Goal: Task Accomplishment & Management: Use online tool/utility

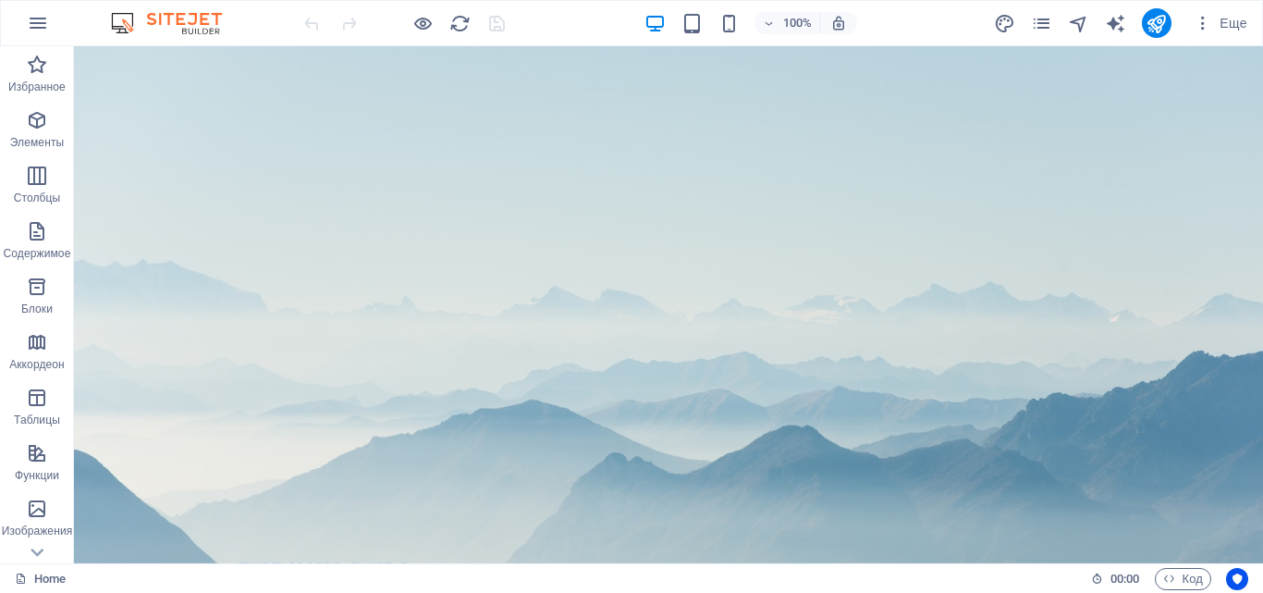
drag, startPoint x: 1262, startPoint y: 510, endPoint x: 1335, endPoint y: 49, distance: 466.3
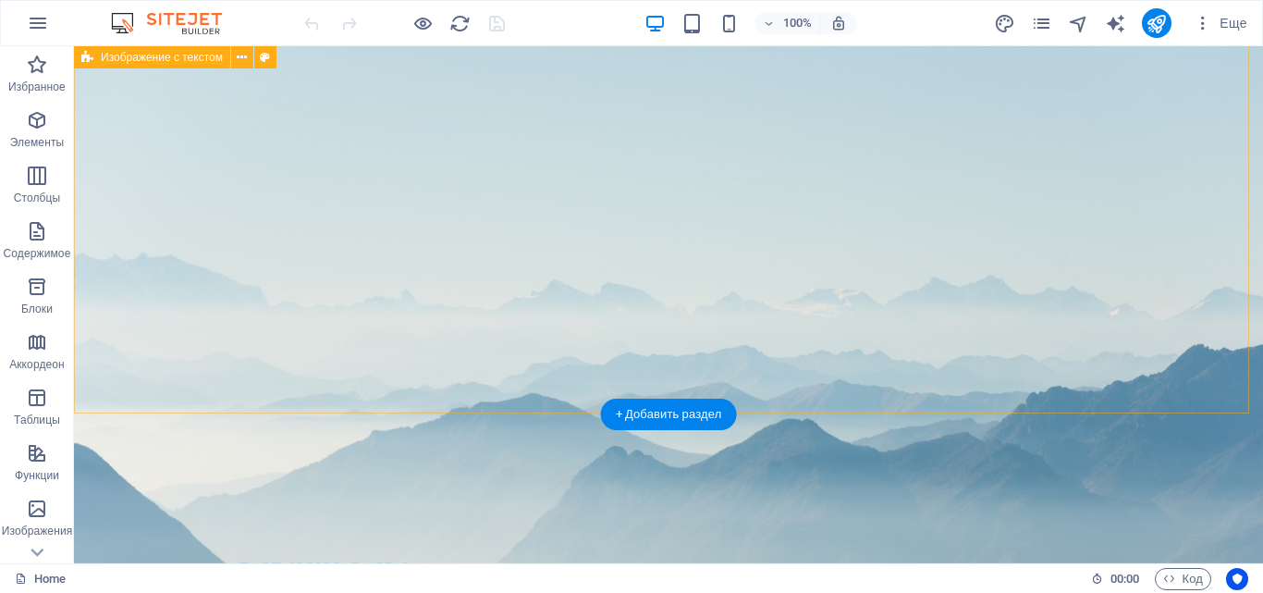
scroll to position [452, 0]
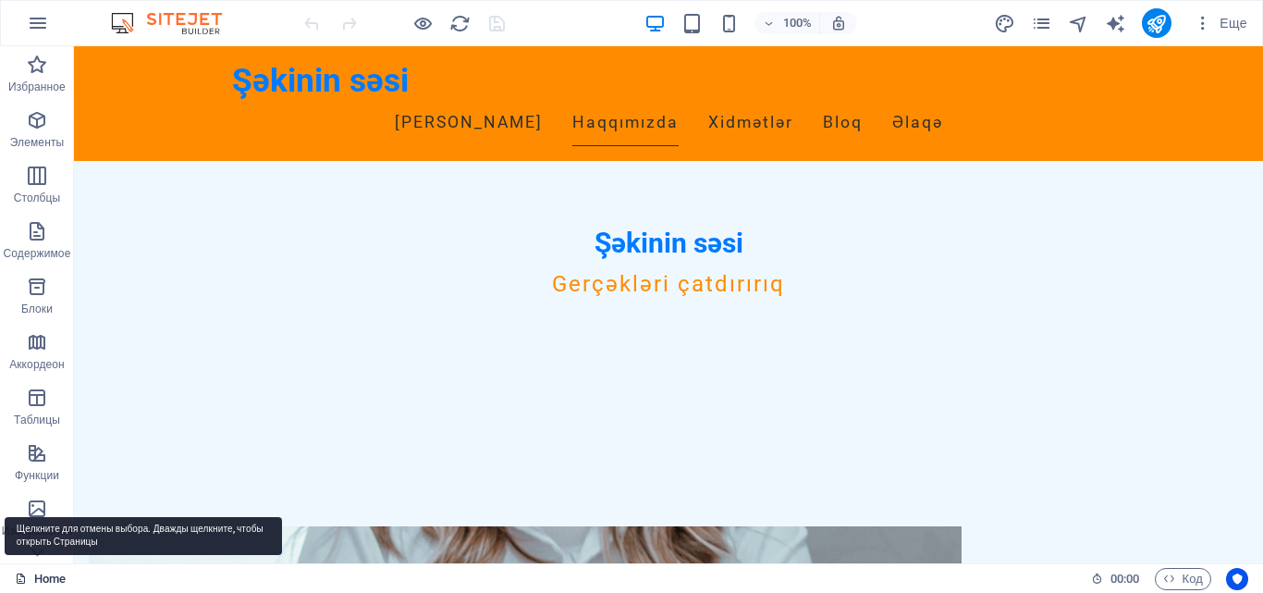
click at [55, 574] on link "Home" at bounding box center [40, 579] width 51 height 22
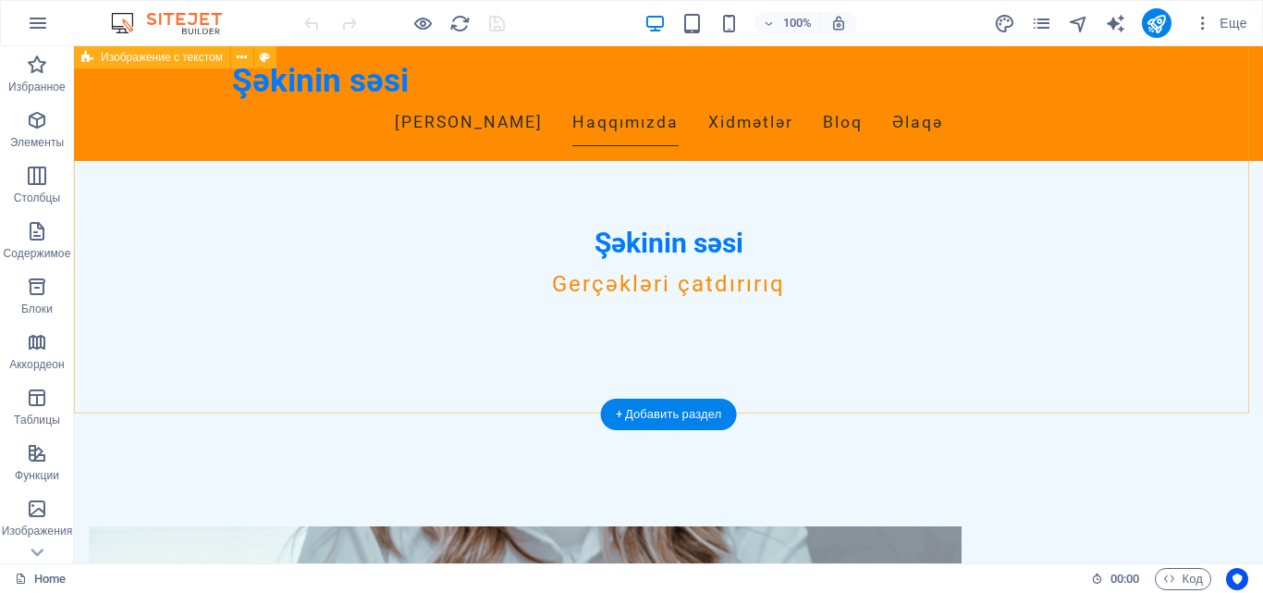
scroll to position [0, 0]
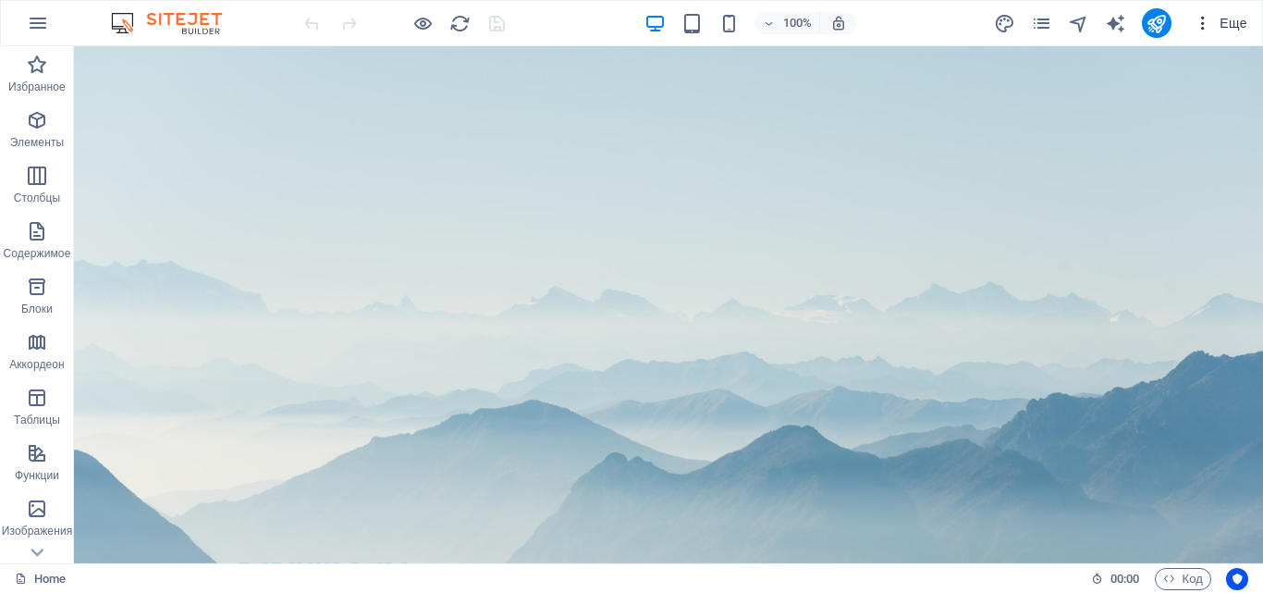
click at [1233, 25] on span "Еще" at bounding box center [1221, 23] width 54 height 18
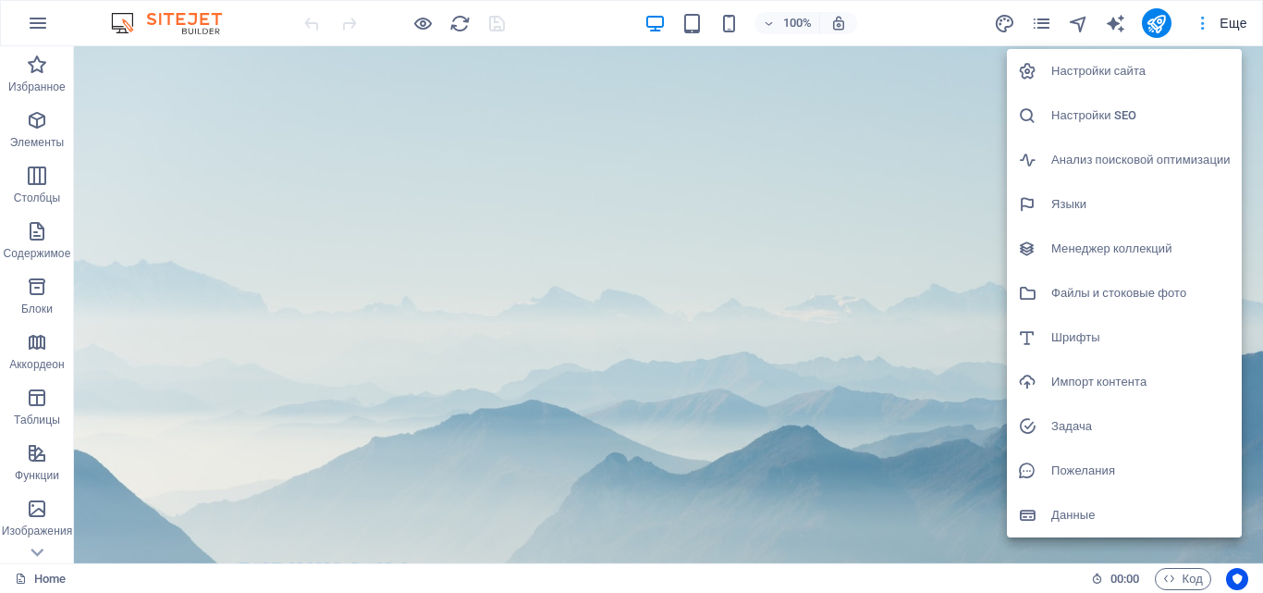
click at [1233, 25] on div at bounding box center [631, 296] width 1263 height 593
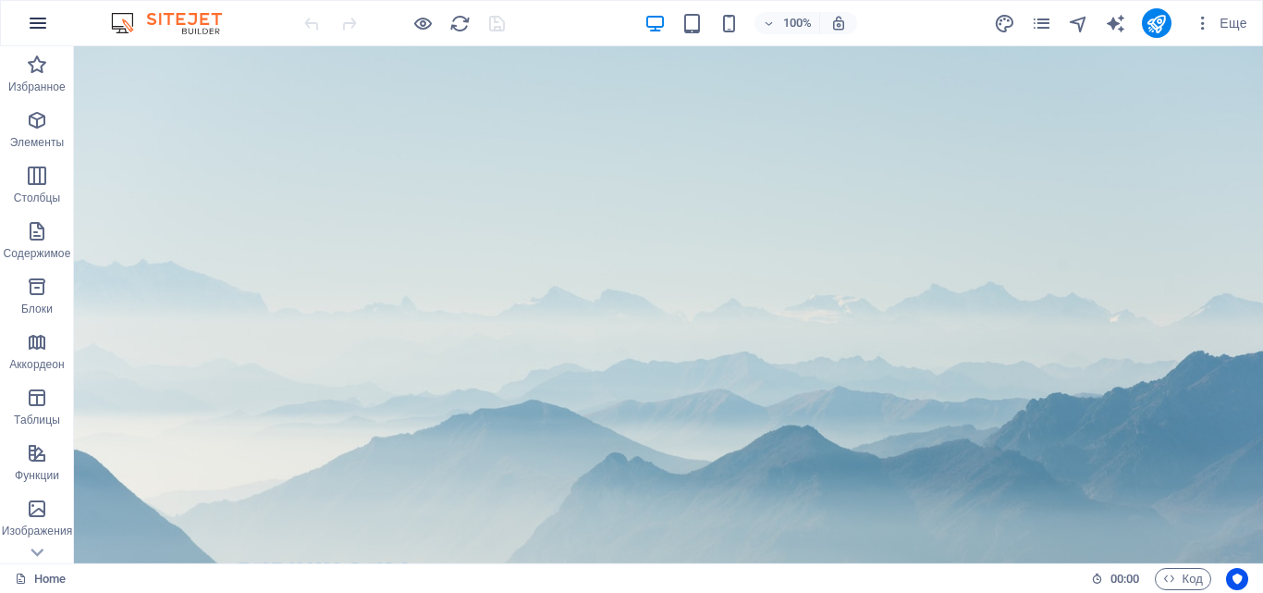
click at [39, 27] on icon "button" at bounding box center [38, 23] width 22 height 22
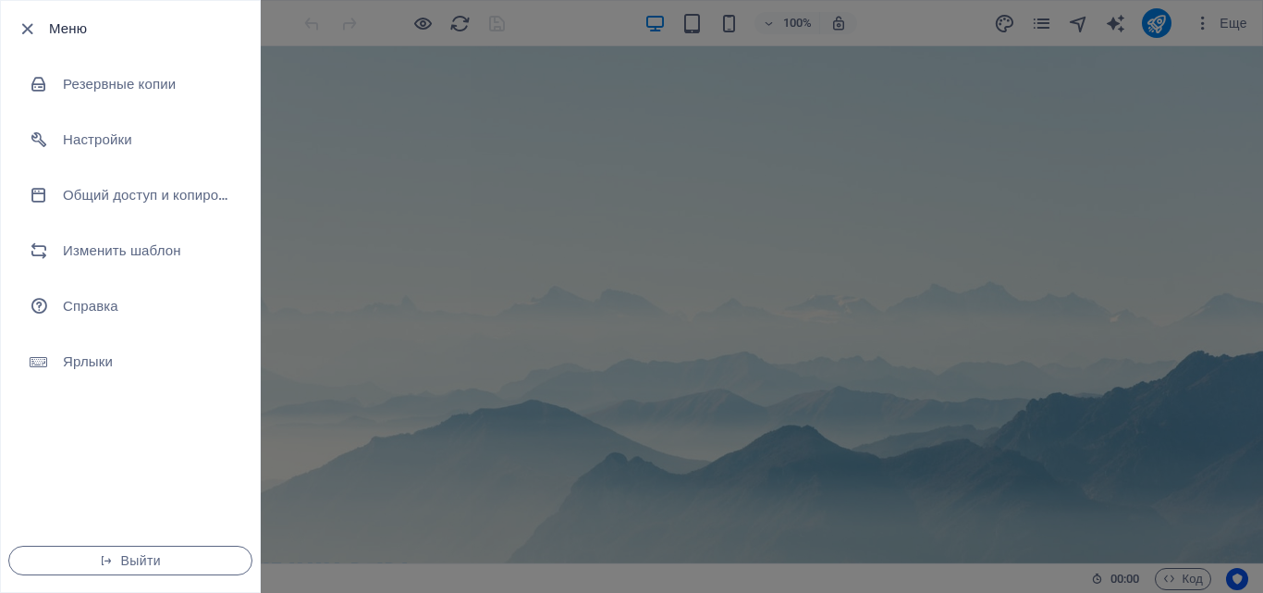
click at [39, 27] on div at bounding box center [32, 29] width 33 height 22
click at [866, 486] on div at bounding box center [631, 296] width 1263 height 593
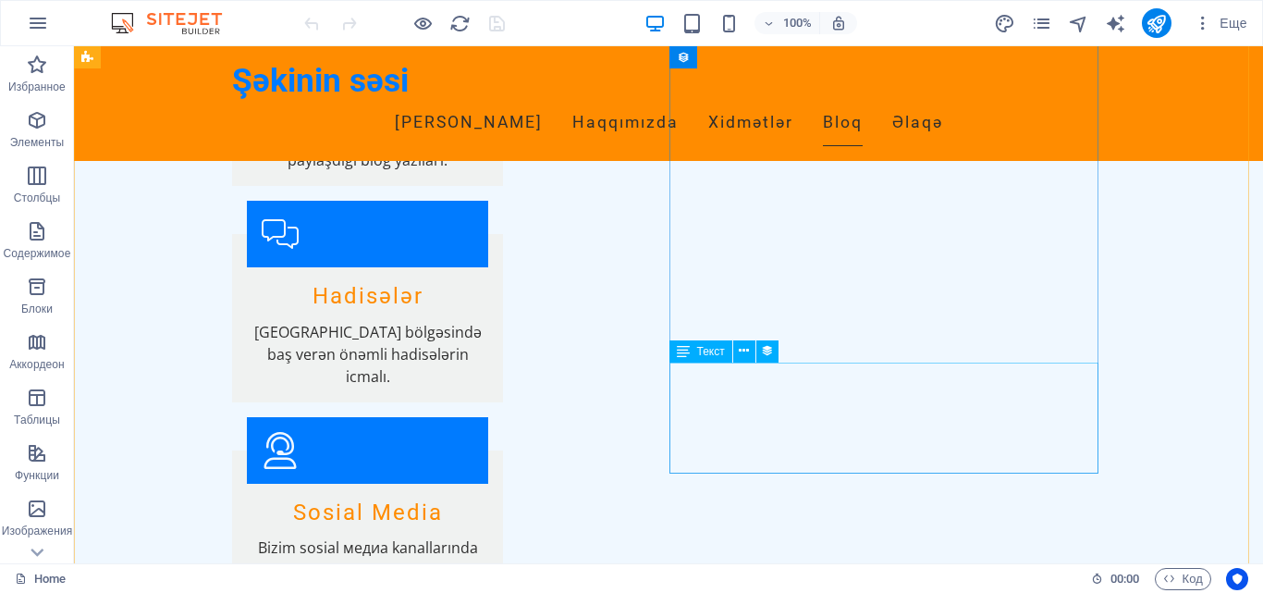
scroll to position [1572, 0]
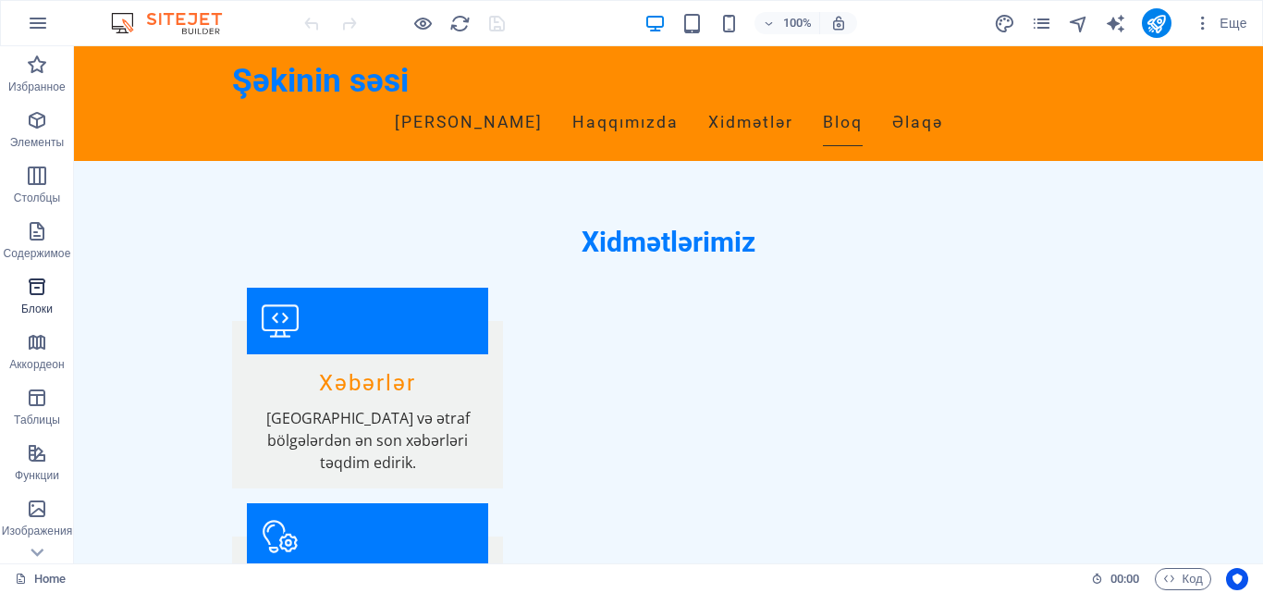
click at [52, 295] on span "Блоки" at bounding box center [37, 298] width 74 height 44
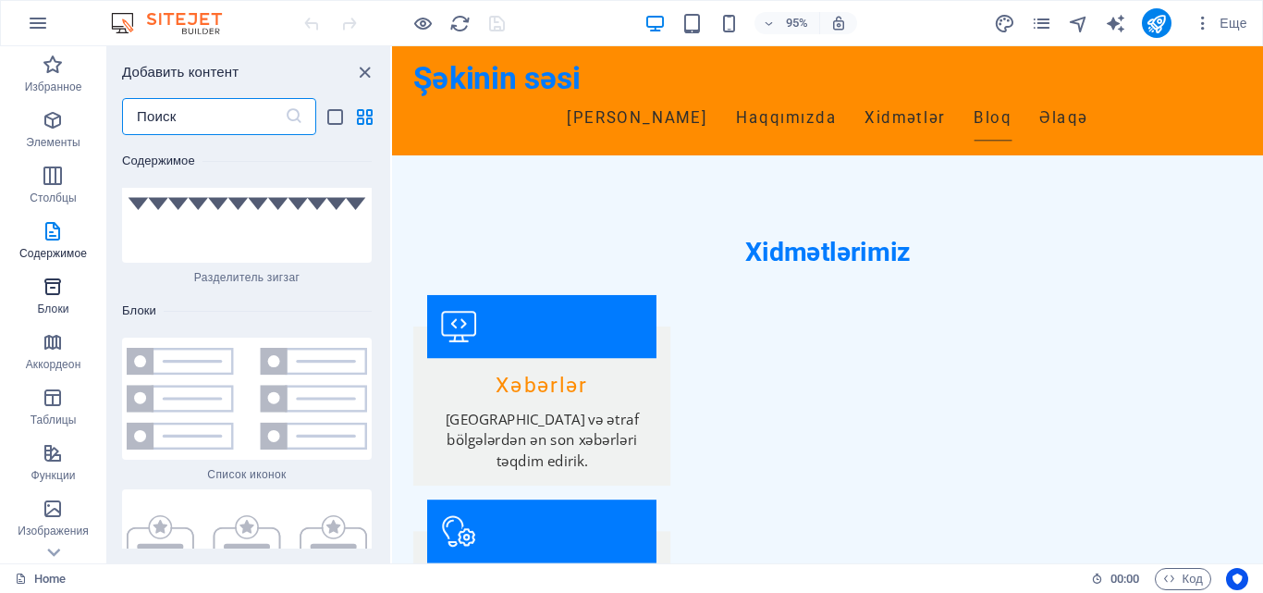
scroll to position [9847, 0]
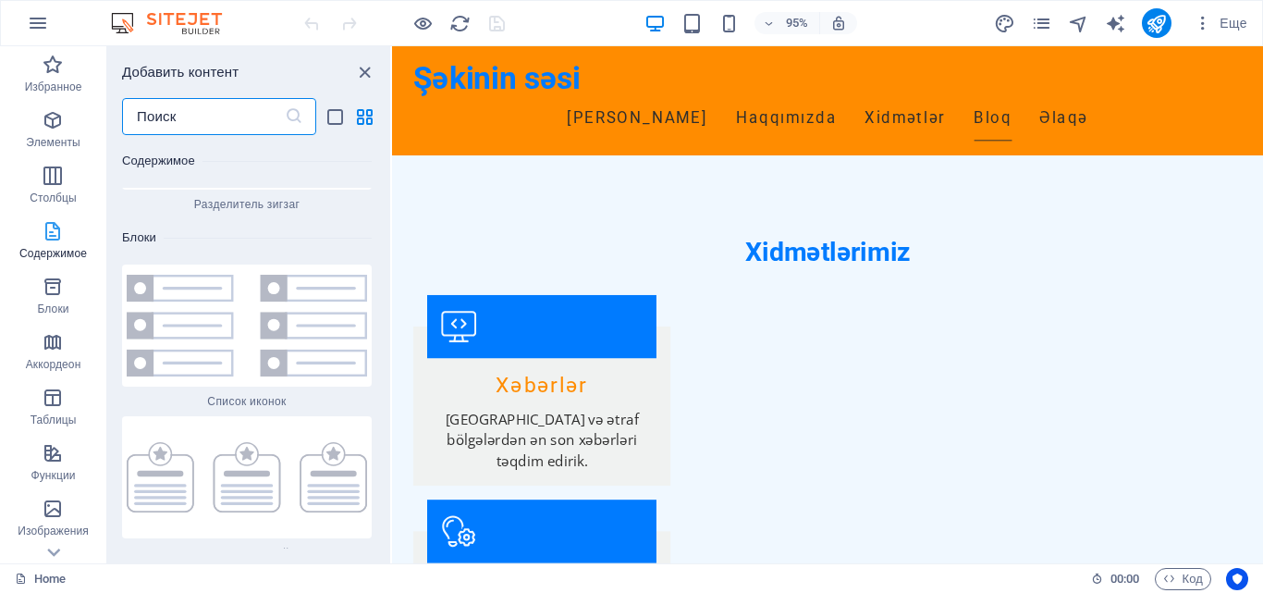
click at [50, 236] on icon "button" at bounding box center [53, 231] width 22 height 22
click at [57, 289] on icon "button" at bounding box center [53, 287] width 22 height 22
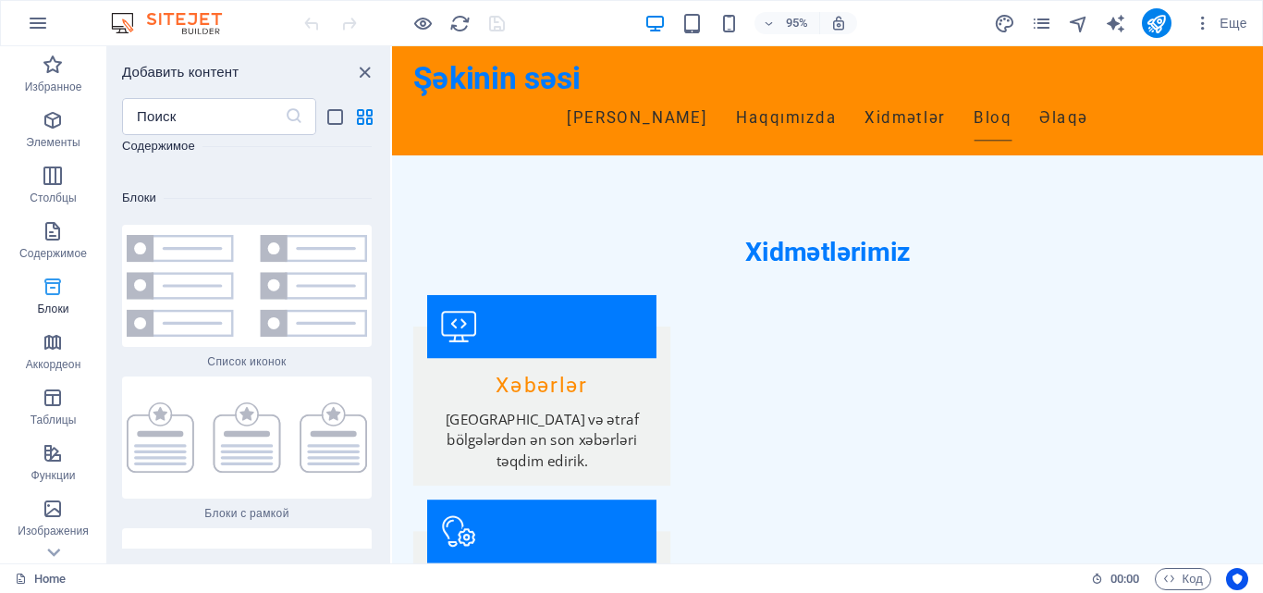
scroll to position [9891, 0]
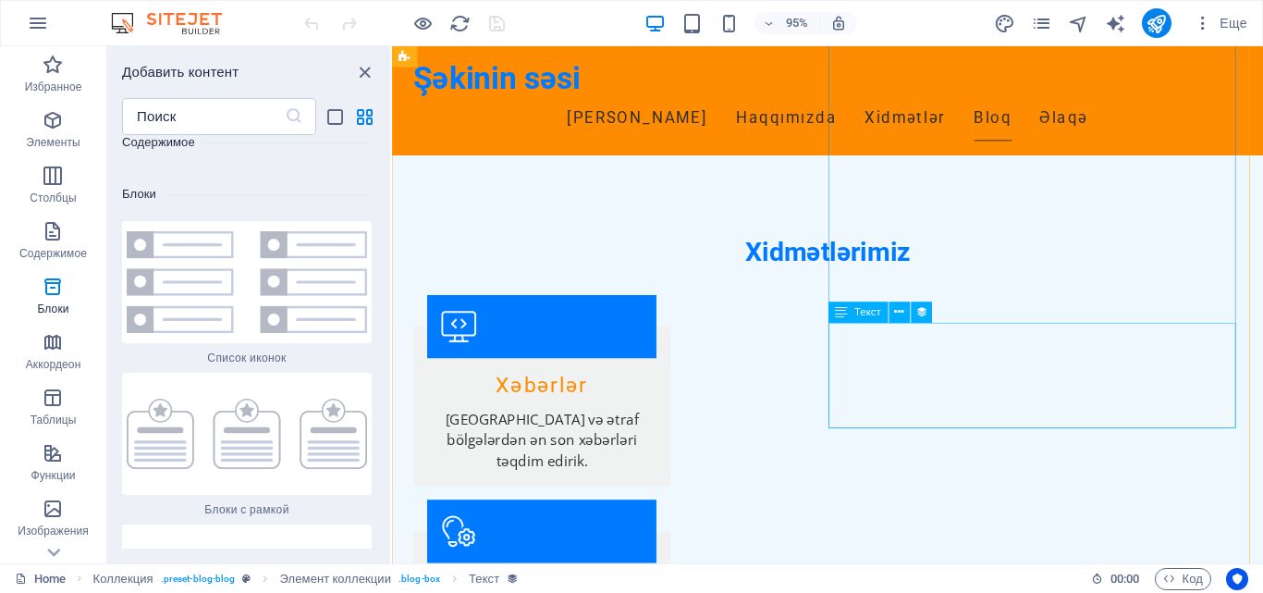
scroll to position [2047, 0]
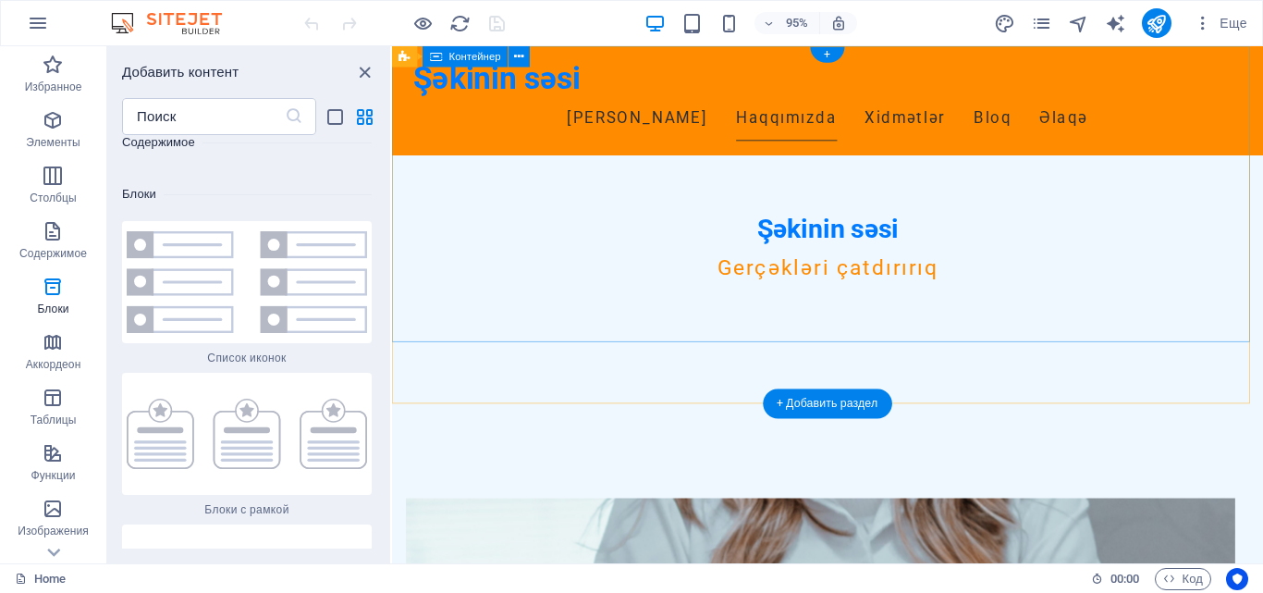
scroll to position [0, 0]
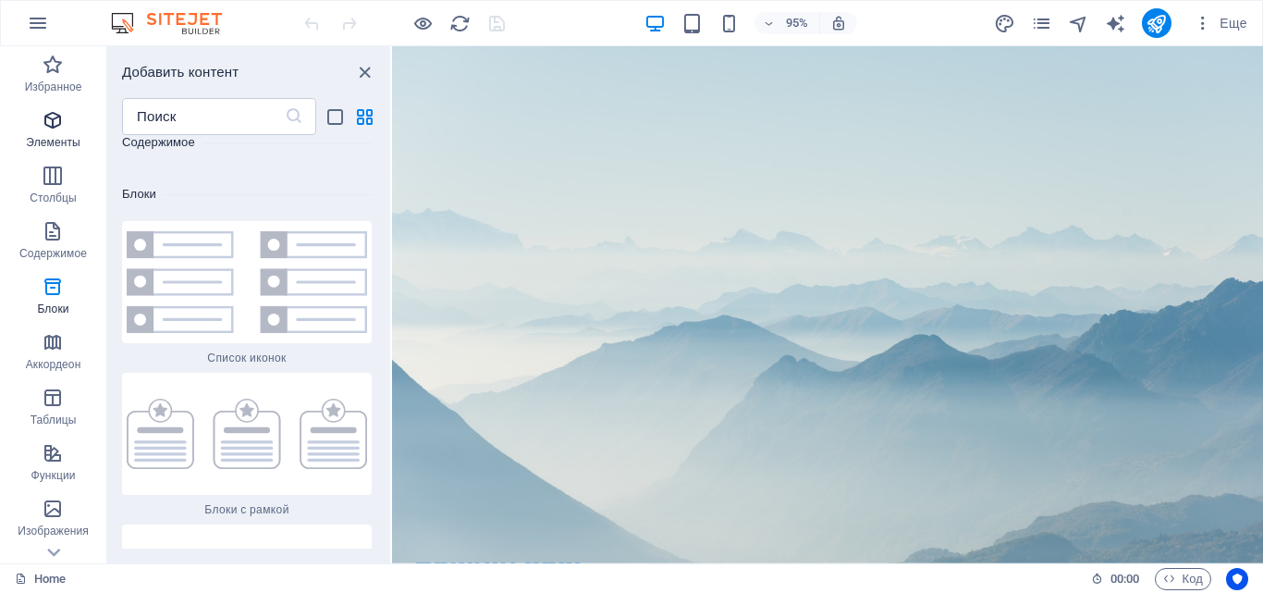
click at [49, 115] on icon "button" at bounding box center [53, 120] width 22 height 22
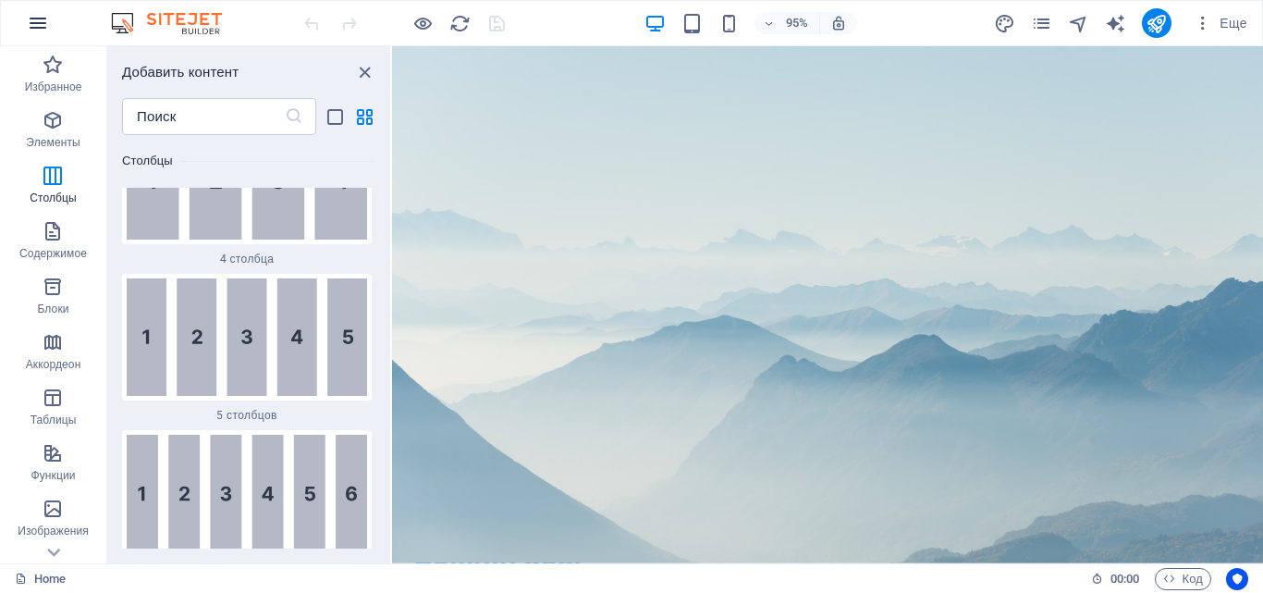
click at [35, 20] on icon "button" at bounding box center [38, 23] width 22 height 22
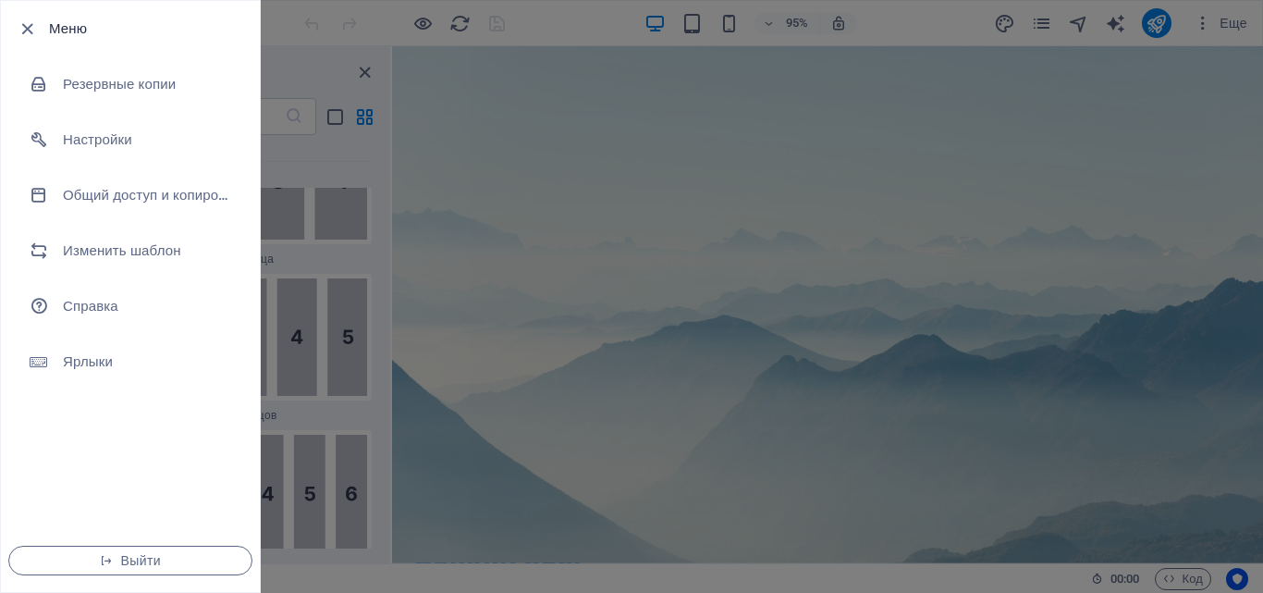
click at [1151, 452] on div at bounding box center [631, 296] width 1263 height 593
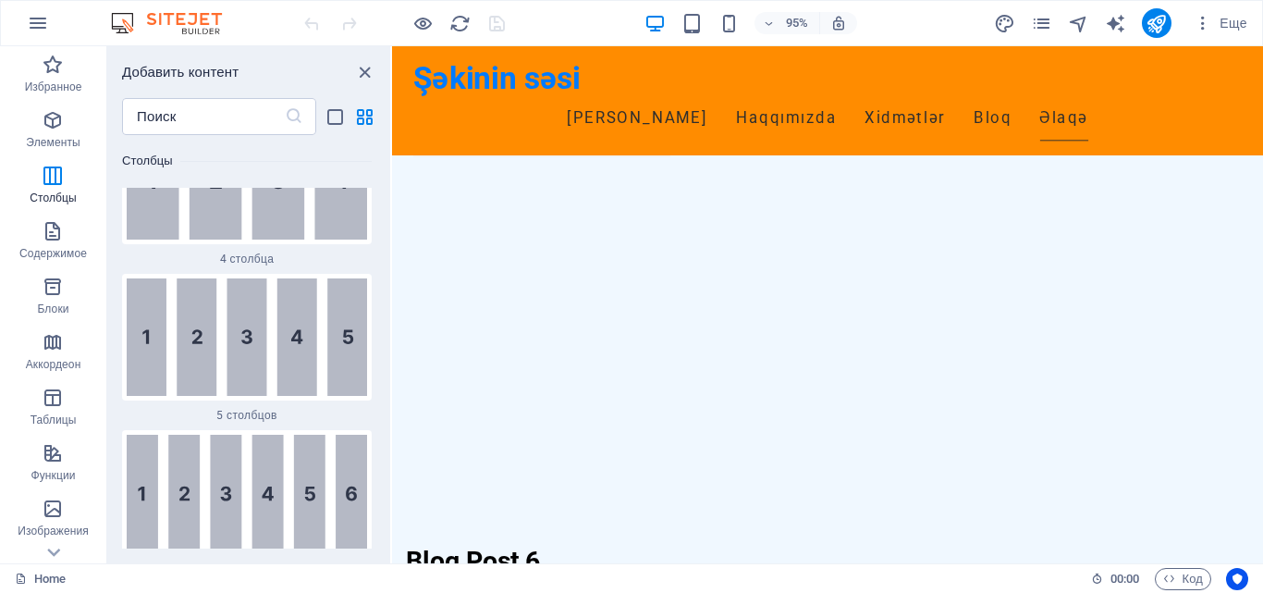
scroll to position [3354, 0]
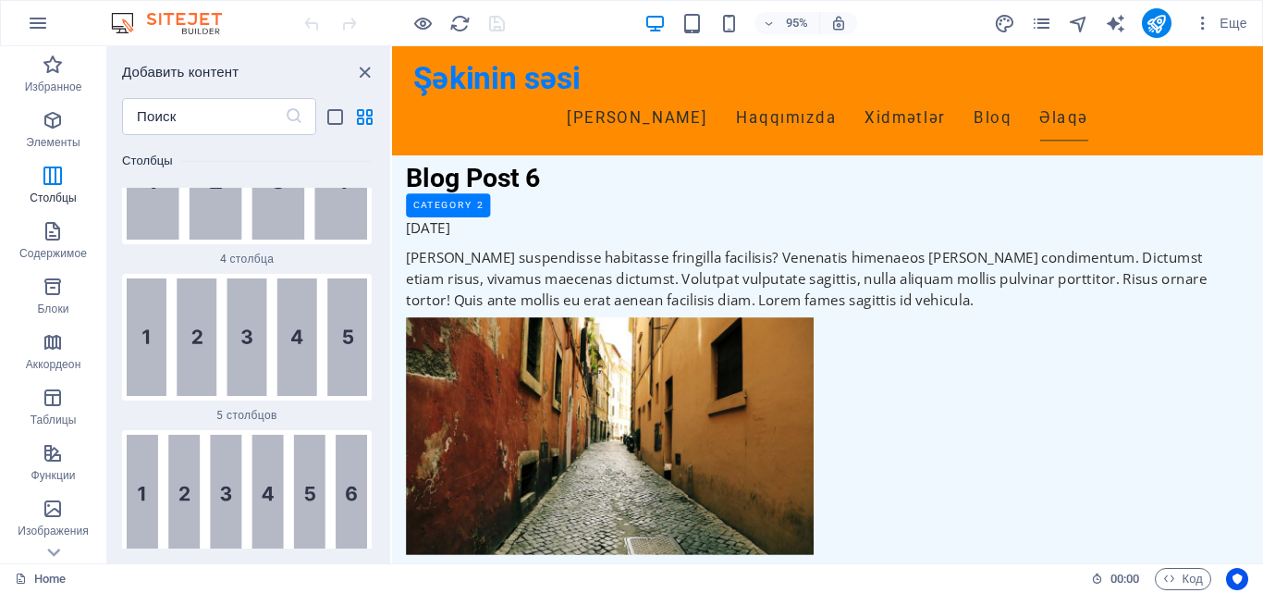
drag, startPoint x: 1308, startPoint y: 100, endPoint x: 1624, endPoint y: 609, distance: 599.7
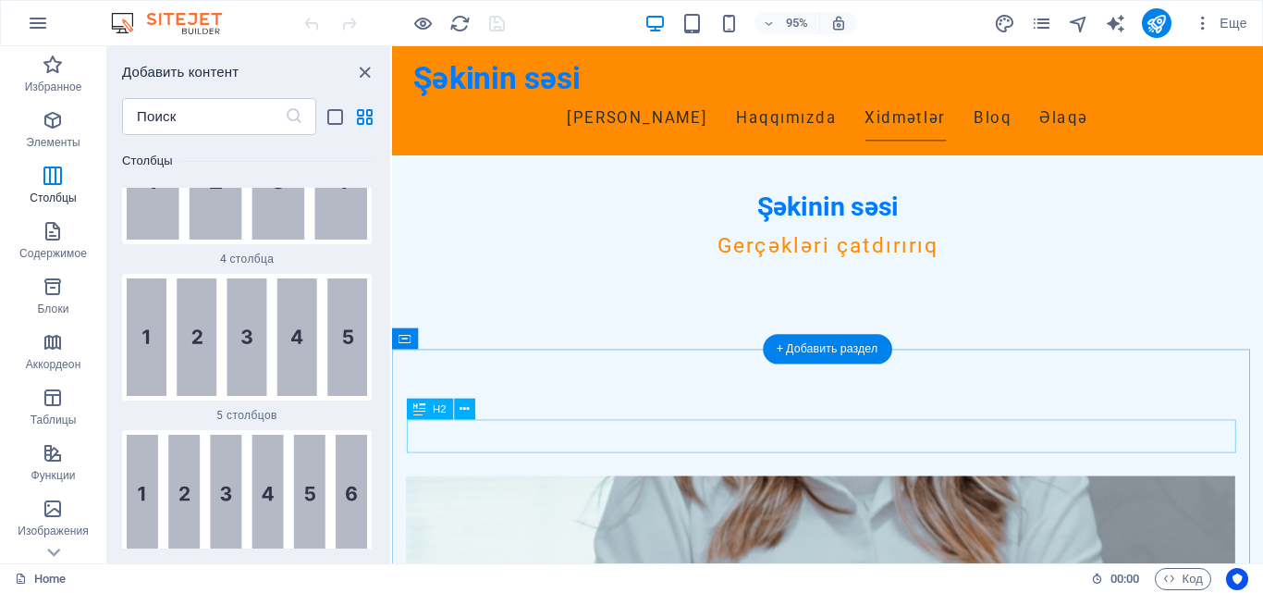
scroll to position [977, 0]
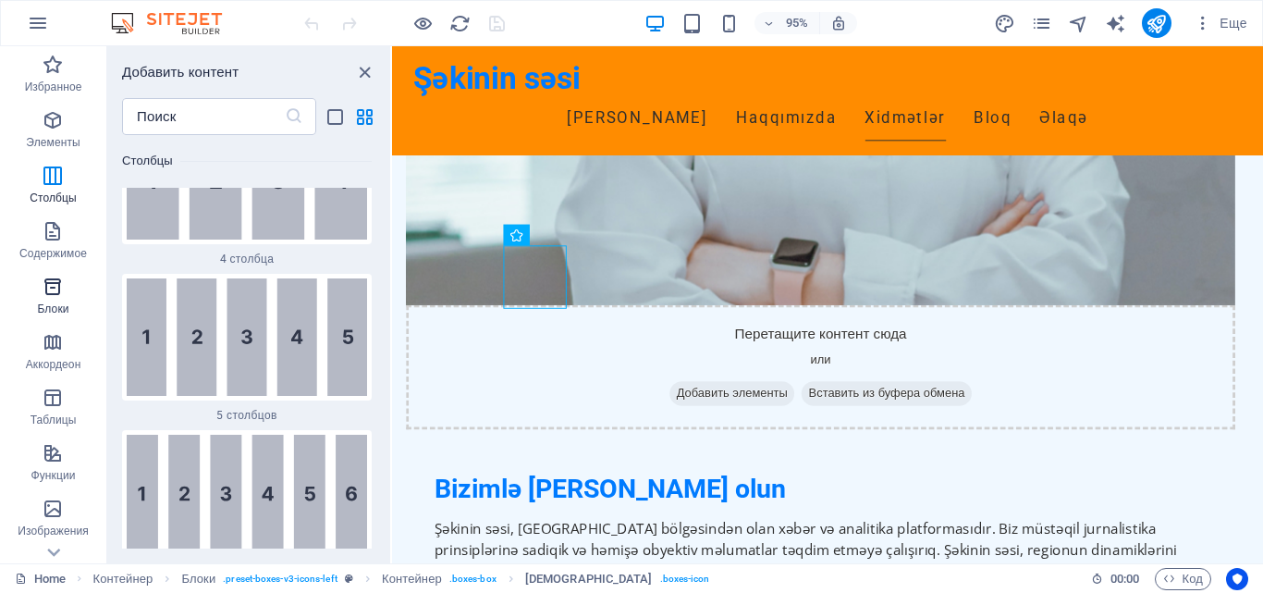
click at [56, 280] on icon "button" at bounding box center [53, 287] width 22 height 22
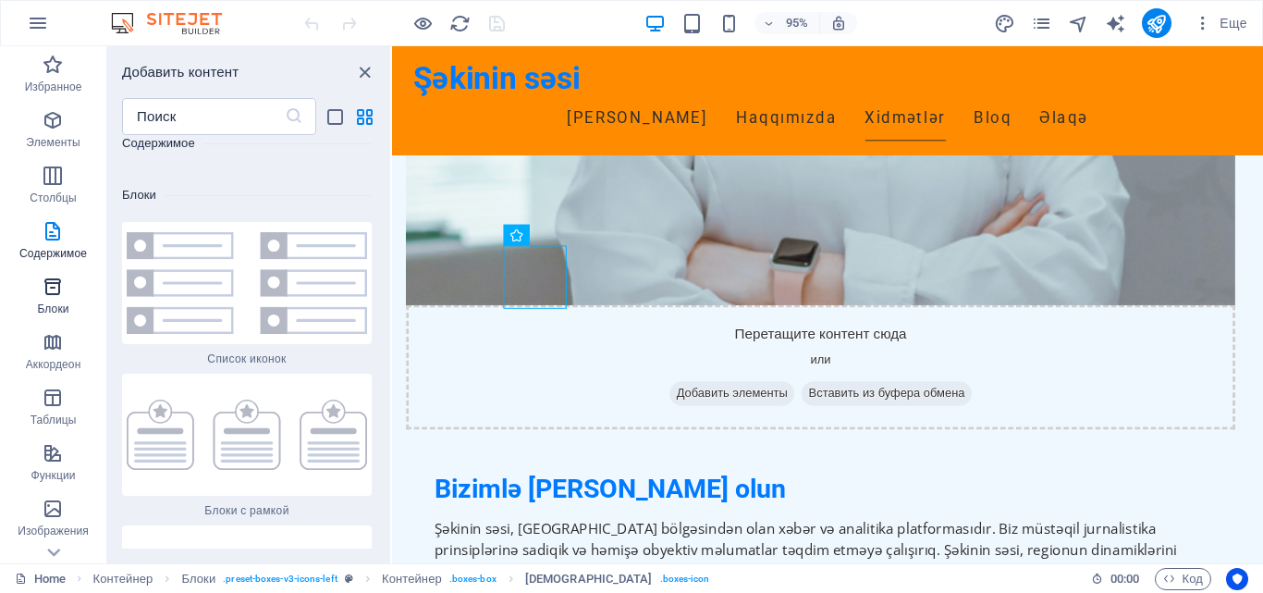
scroll to position [9891, 0]
click at [172, 231] on img at bounding box center [247, 282] width 240 height 102
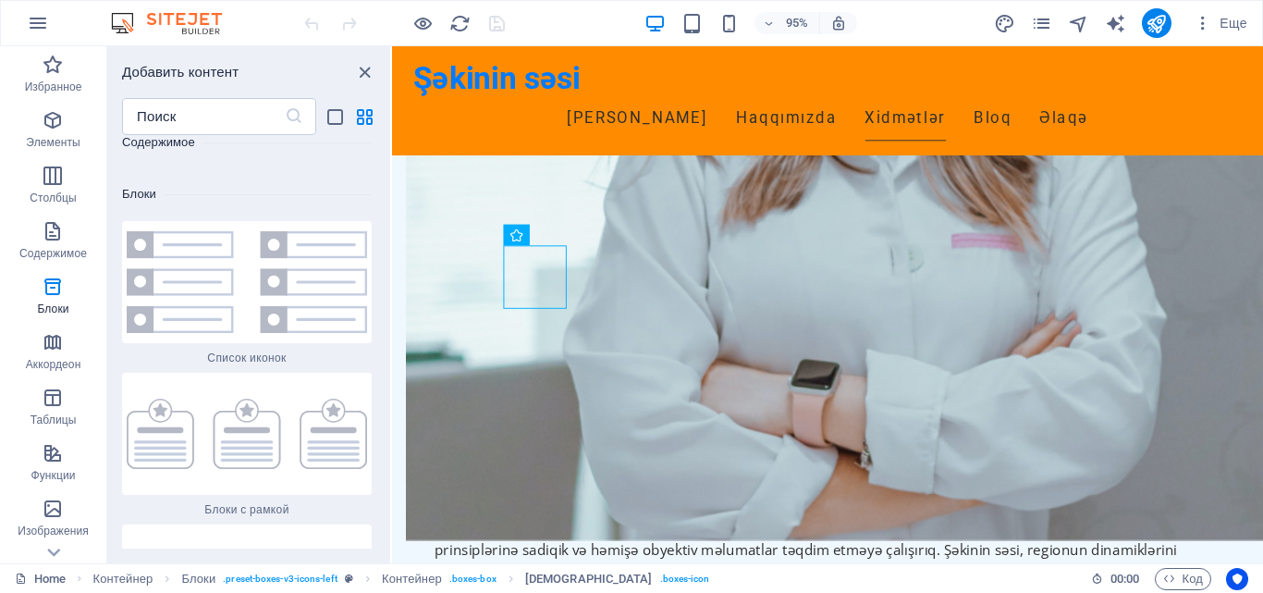
click at [392, 416] on div "Перетащите сюда, чтобы заменить текущее содержимое. Нажмите Ctrl, если хотите с…" at bounding box center [827, 304] width 871 height 517
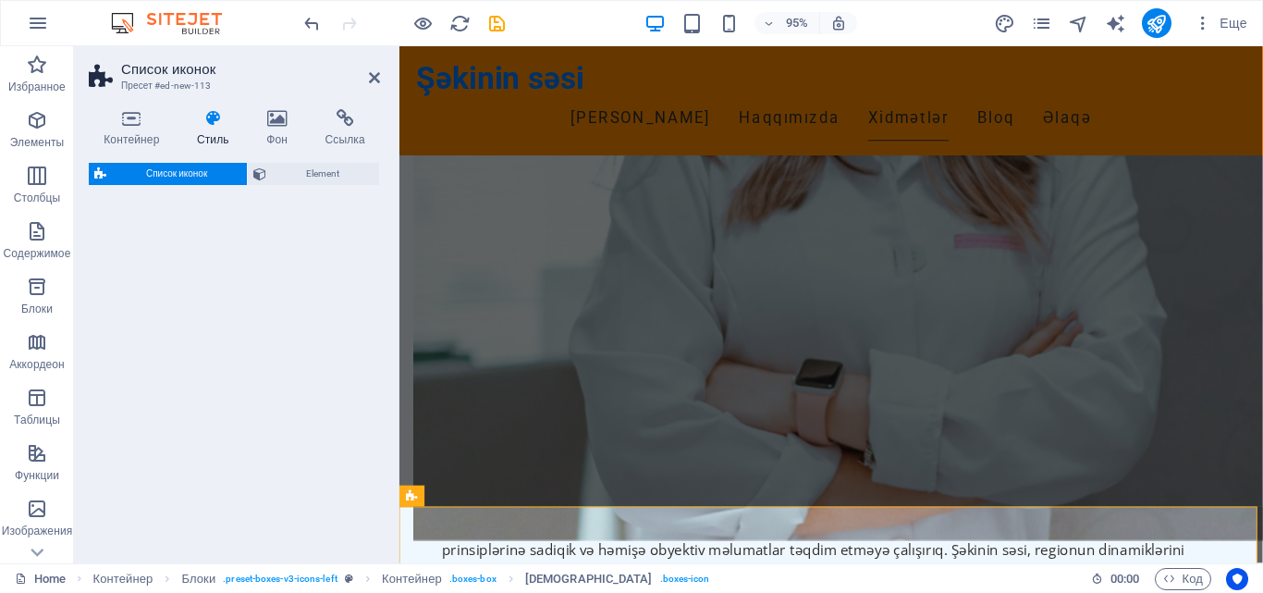
select select "rem"
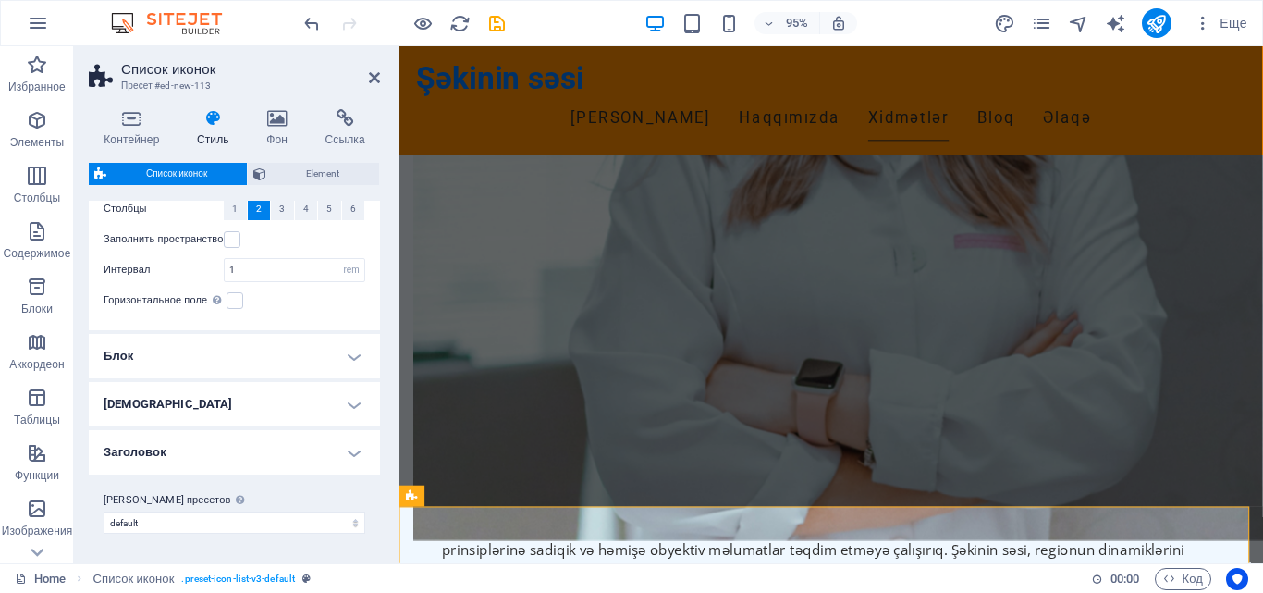
scroll to position [0, 0]
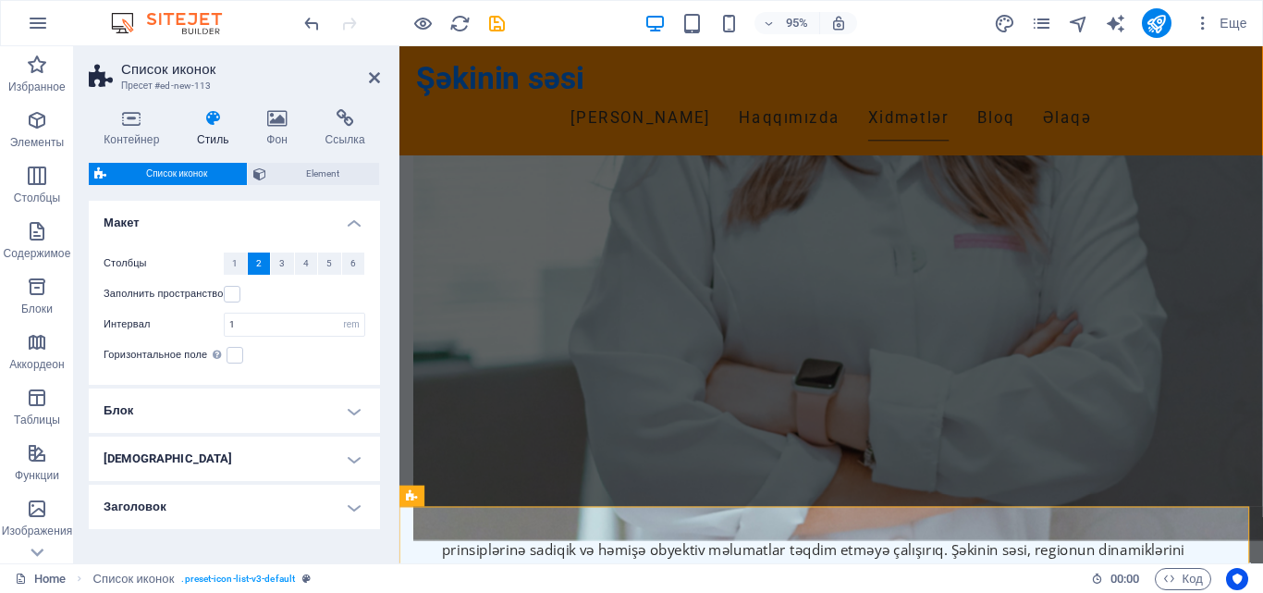
click at [146, 73] on h2 "Список иконок" at bounding box center [250, 69] width 259 height 17
